Goal: Transaction & Acquisition: Purchase product/service

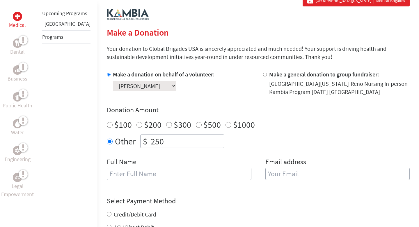
click at [161, 171] on input "text" at bounding box center [179, 173] width 145 height 12
type input "[PERSON_NAME]"
type input "[EMAIL_ADDRESS][DOMAIN_NAME]"
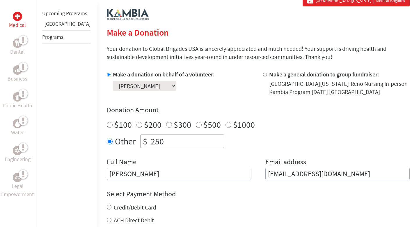
click at [213, 189] on h4 "Select Payment Method" at bounding box center [258, 193] width 303 height 9
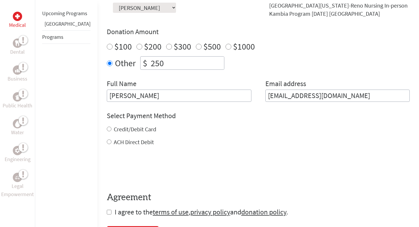
scroll to position [204, 0]
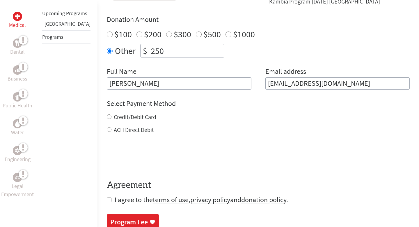
click at [107, 116] on input "Credit/Debit Card" at bounding box center [109, 116] width 5 height 5
radio input "true"
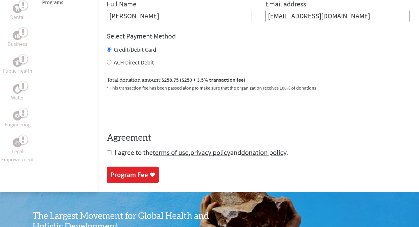
scroll to position [273, 0]
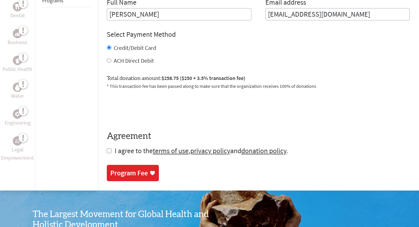
click at [107, 153] on input "checkbox" at bounding box center [109, 150] width 5 height 5
checkbox input "true"
click at [107, 168] on link "Program Fee" at bounding box center [133, 173] width 52 height 16
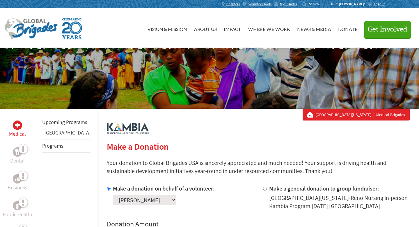
scroll to position [78, 0]
